Goal: Task Accomplishment & Management: Use online tool/utility

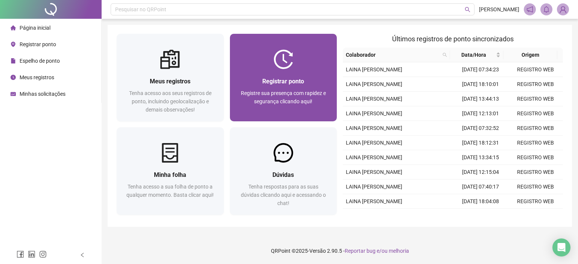
click at [308, 84] on div "Registrar ponto" at bounding box center [283, 81] width 89 height 9
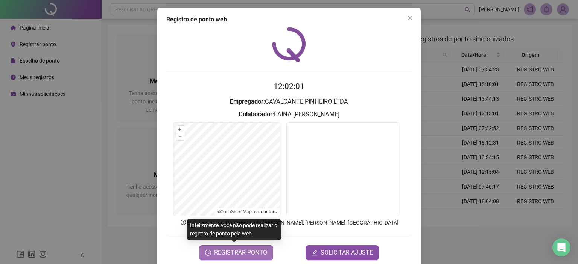
click at [252, 254] on span "REGISTRAR PONTO" at bounding box center [240, 253] width 53 height 9
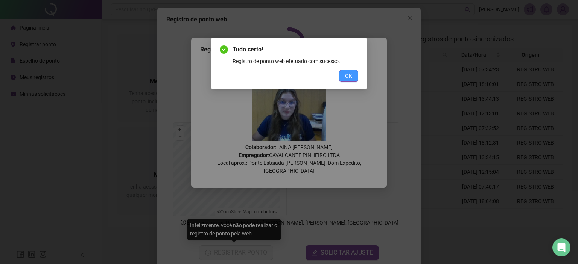
click at [344, 75] on button "OK" at bounding box center [348, 76] width 19 height 12
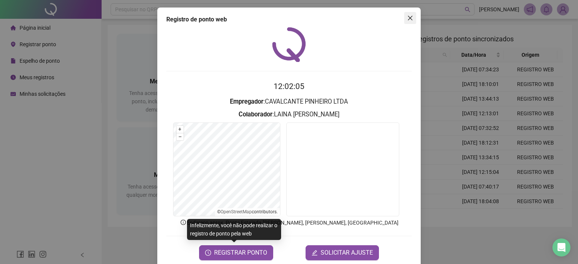
drag, startPoint x: 408, startPoint y: 19, endPoint x: 197, endPoint y: 24, distance: 211.0
click at [408, 19] on icon "close" at bounding box center [410, 18] width 5 height 5
